Goal: Information Seeking & Learning: Learn about a topic

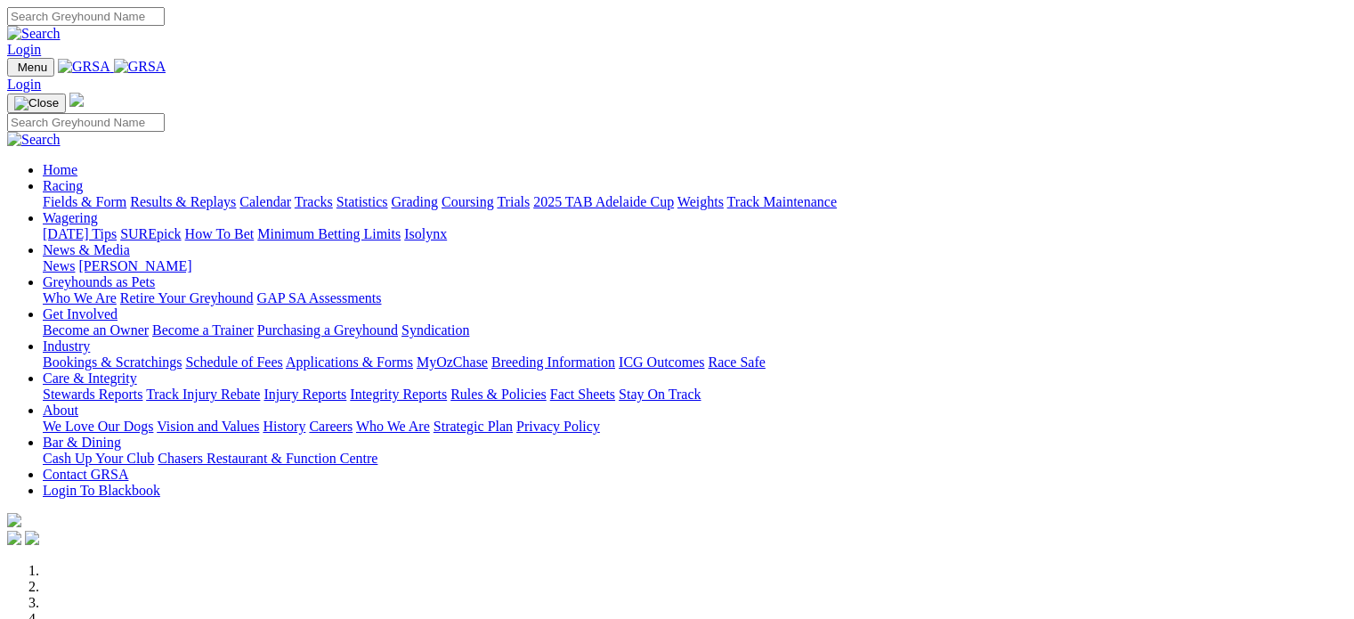
scroll to position [648, 0]
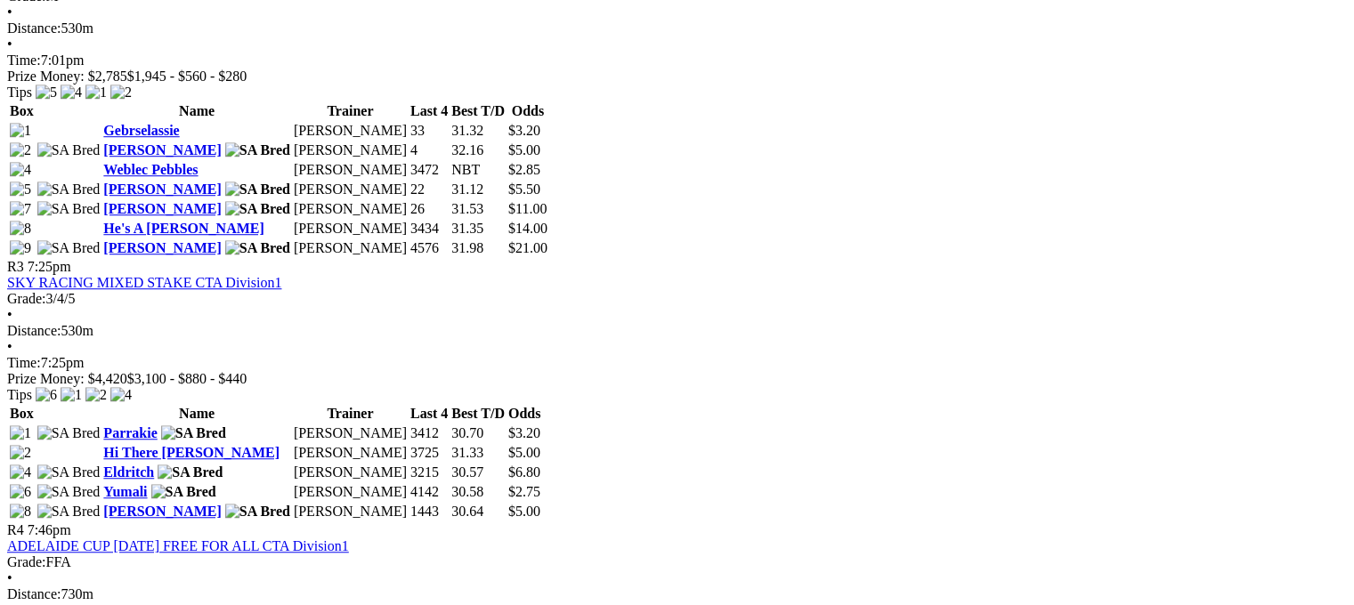
scroll to position [1309, 4]
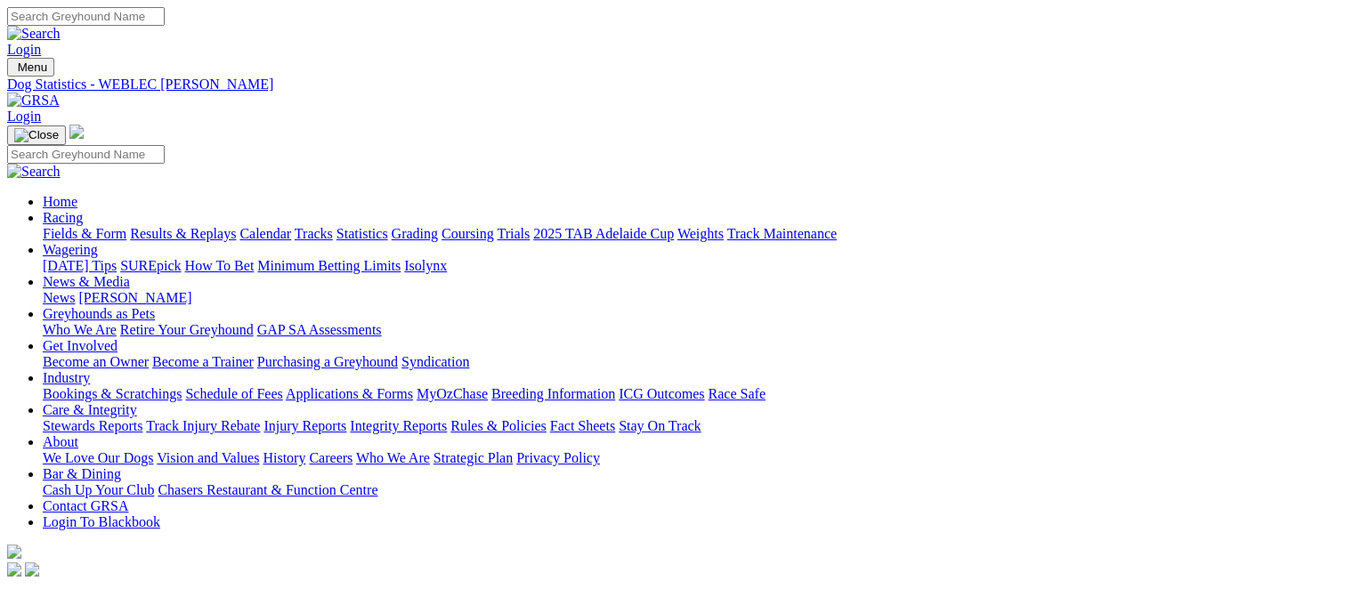
drag, startPoint x: 517, startPoint y: 234, endPoint x: 117, endPoint y: 224, distance: 399.8
drag, startPoint x: 519, startPoint y: 239, endPoint x: 126, endPoint y: 205, distance: 394.9
